Goal: Transaction & Acquisition: Obtain resource

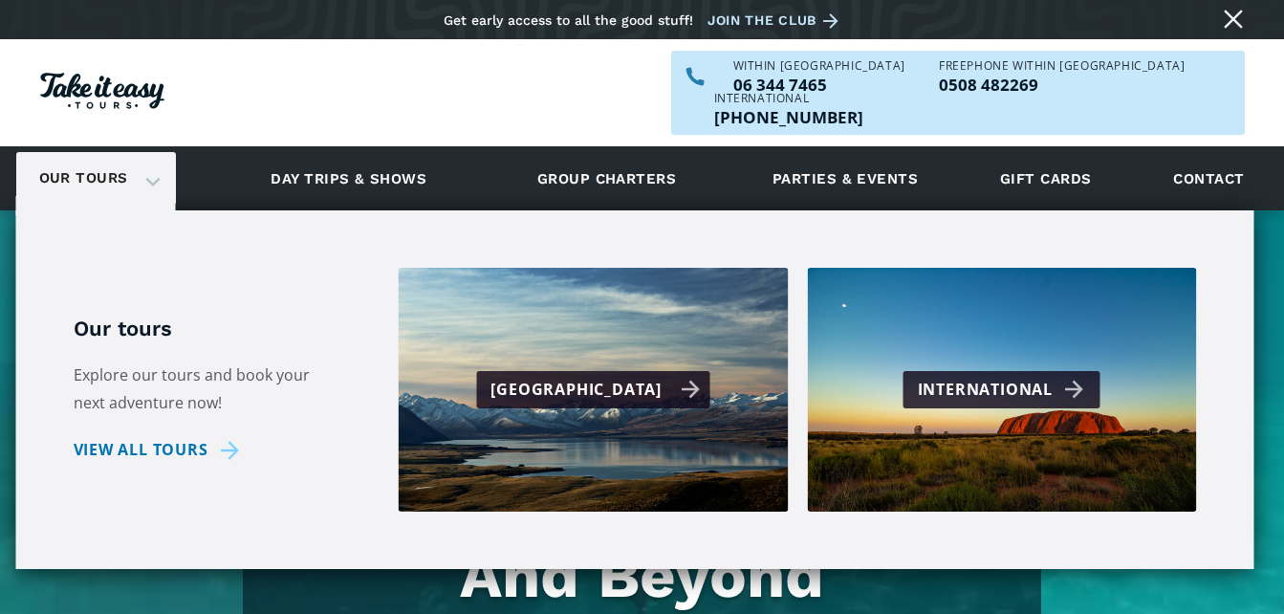
click at [565, 376] on div "[GEOGRAPHIC_DATA]" at bounding box center [594, 390] width 209 height 28
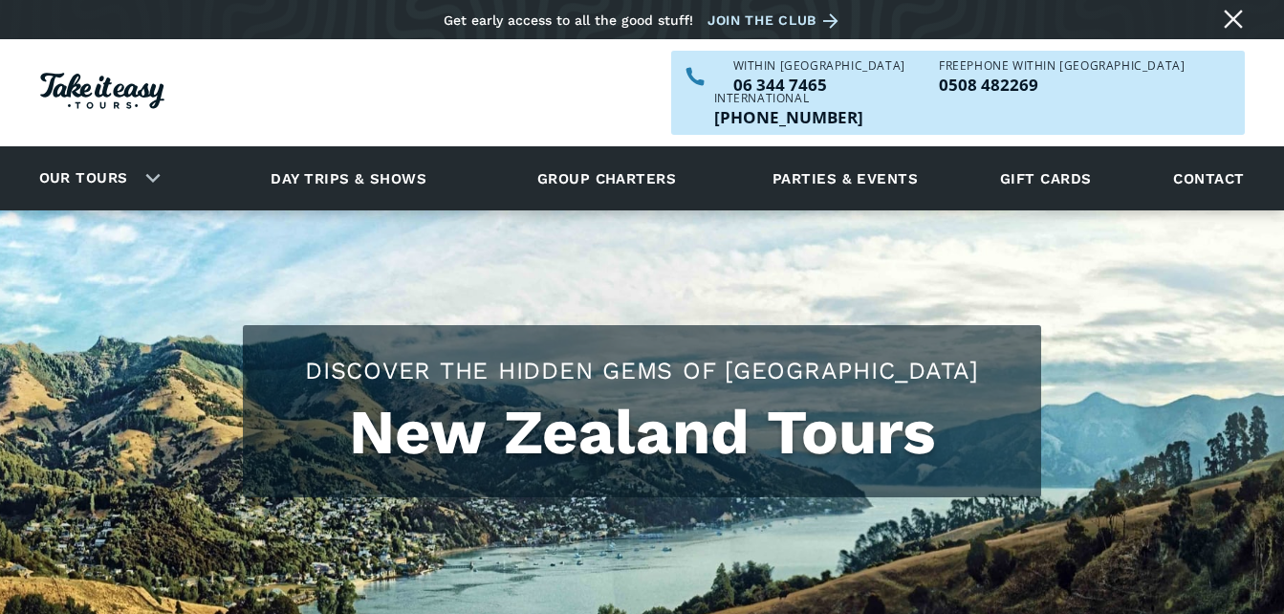
checkbox input "true"
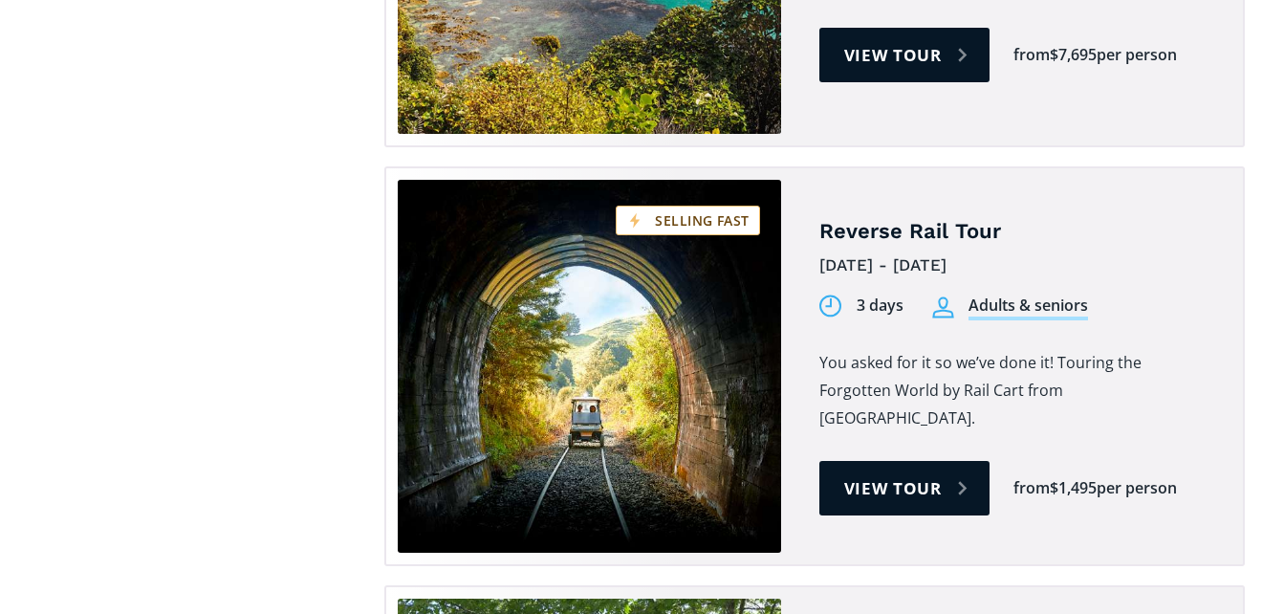
scroll to position [2103, 0]
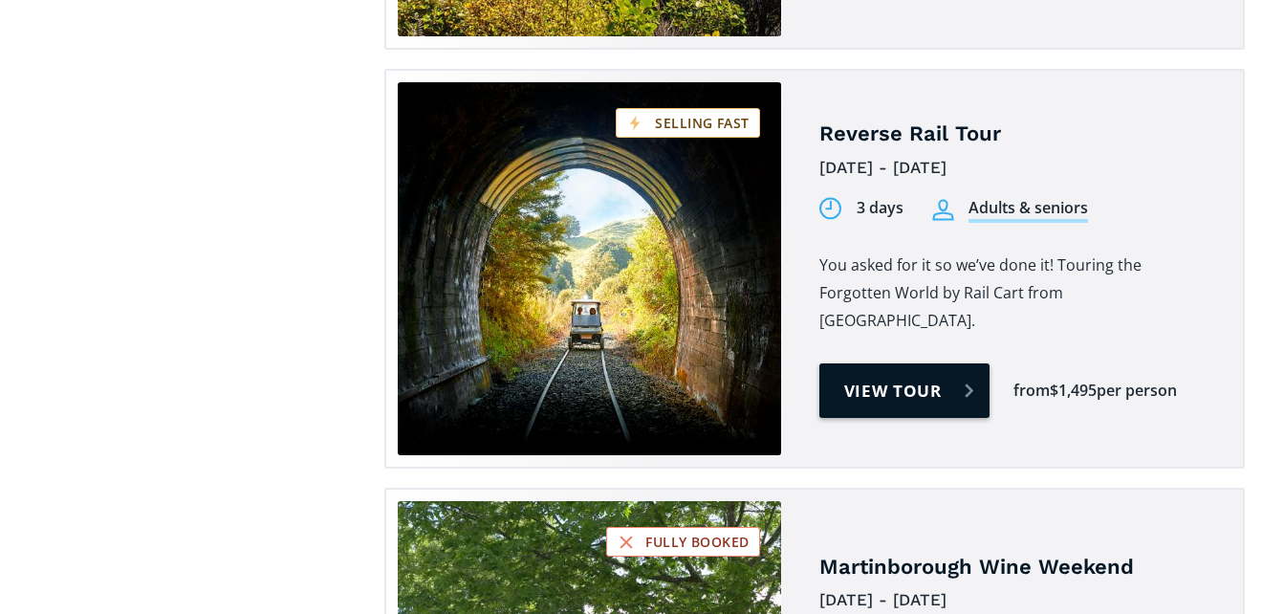
click at [912, 363] on link "View tour" at bounding box center [904, 390] width 171 height 54
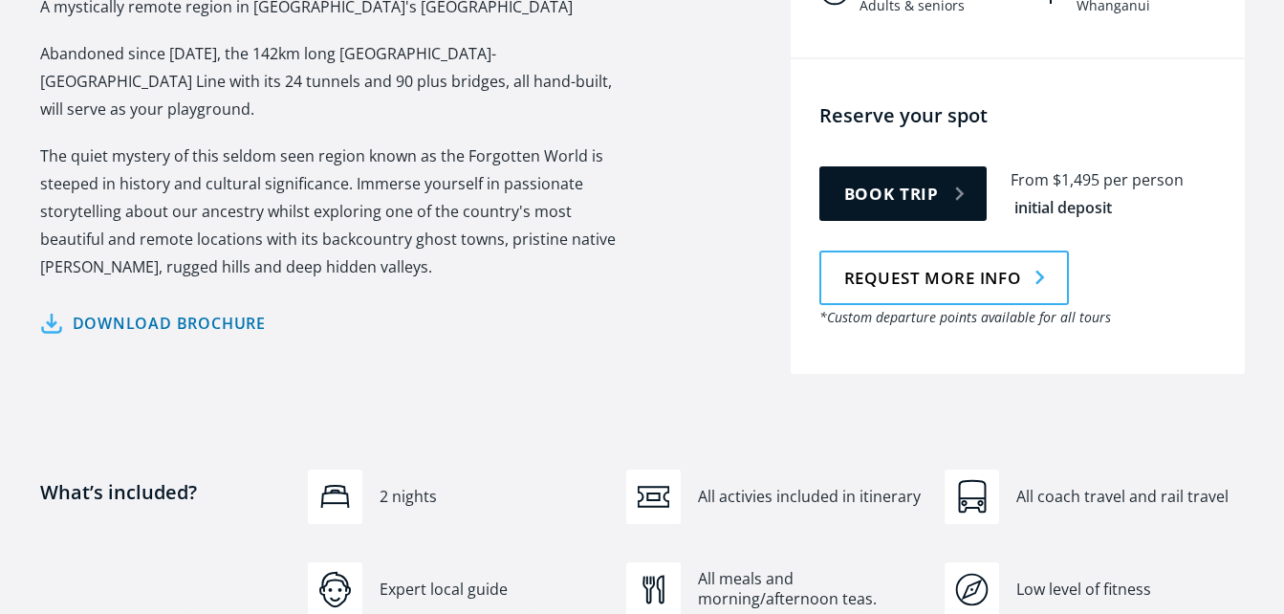
scroll to position [1051, 0]
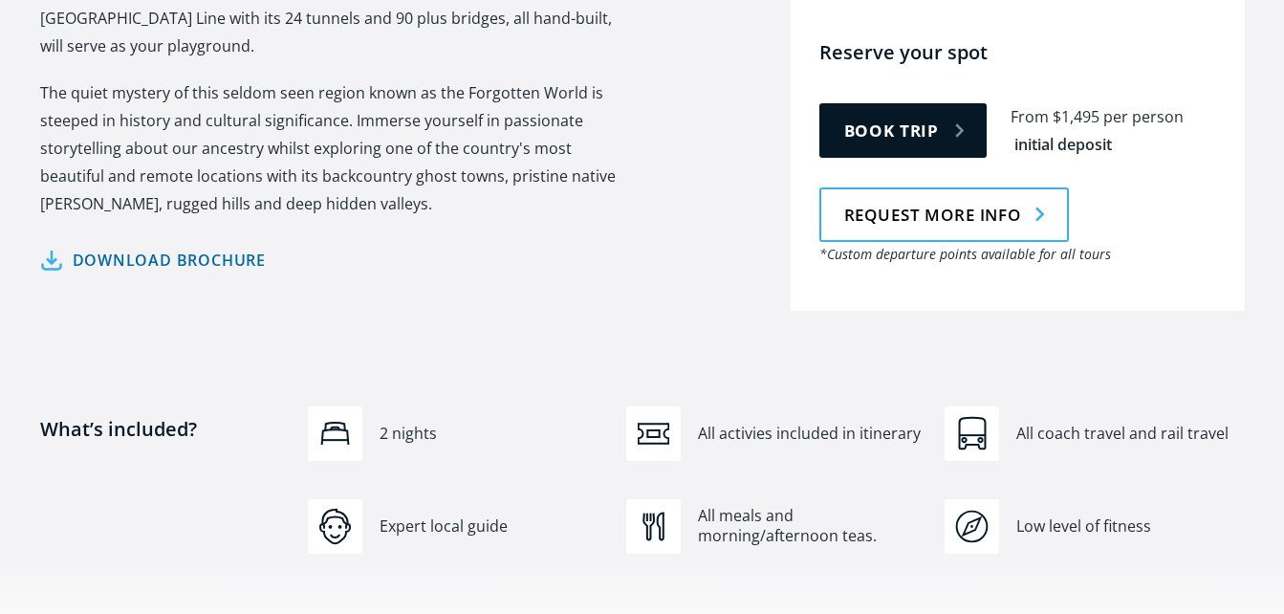
click at [160, 247] on link "Download brochure" at bounding box center [153, 261] width 227 height 28
